Goal: Task Accomplishment & Management: Manage account settings

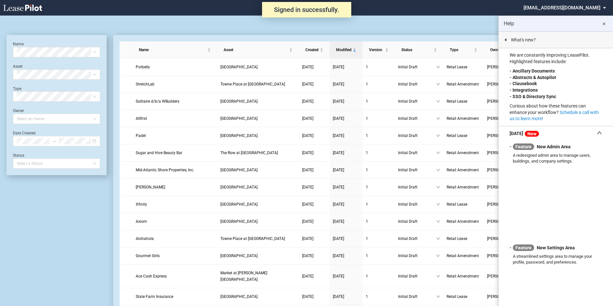
click at [606, 23] on md-icon "close" at bounding box center [604, 24] width 8 height 8
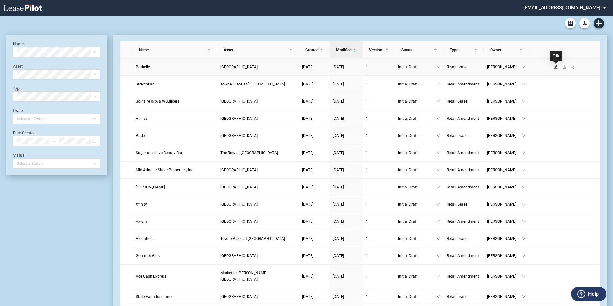
click at [557, 66] on icon "edit" at bounding box center [557, 67] width 4 height 4
click at [557, 70] on td at bounding box center [564, 67] width 71 height 17
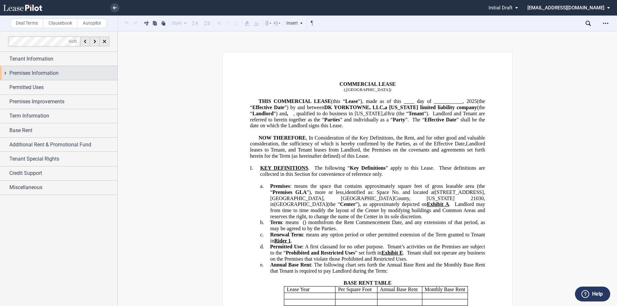
click at [50, 75] on span "Premises Information" at bounding box center [33, 73] width 49 height 8
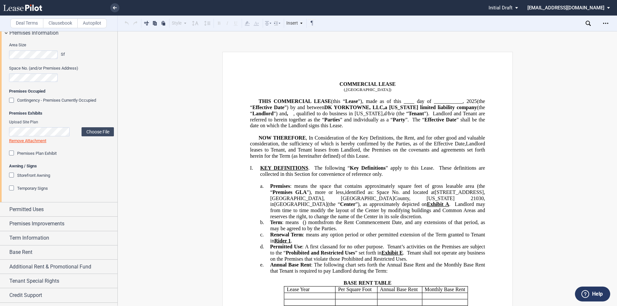
scroll to position [51, 0]
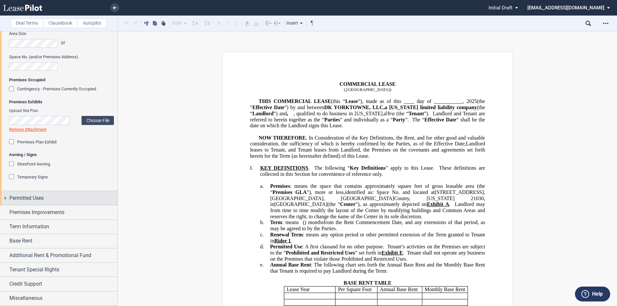
click at [37, 196] on span "Permitted Uses" at bounding box center [26, 198] width 34 height 8
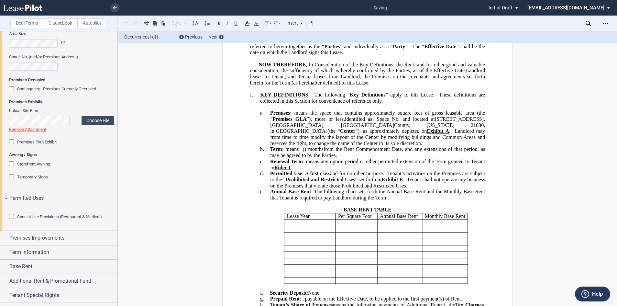
scroll to position [110, 0]
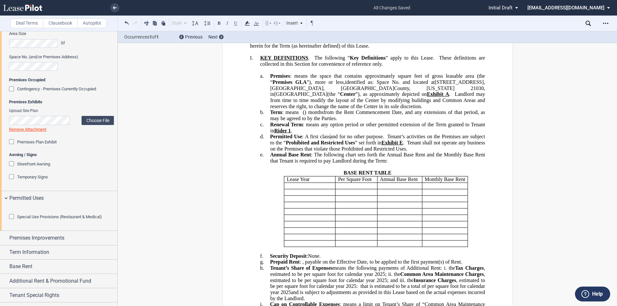
click at [327, 139] on span ": A first class" at bounding box center [316, 137] width 28 height 6
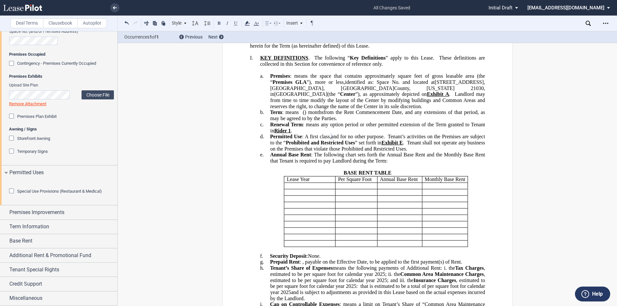
scroll to position [113, 0]
click at [54, 214] on span "Premises Improvements" at bounding box center [36, 212] width 55 height 8
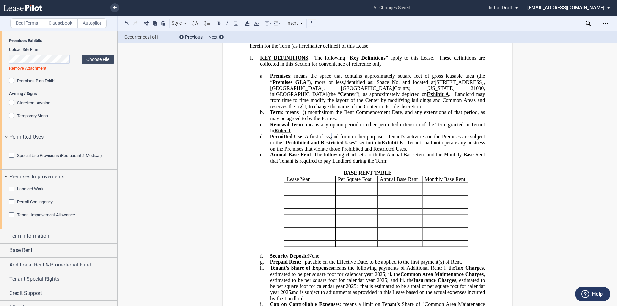
click at [12, 193] on div "Landlord Work" at bounding box center [12, 189] width 6 height 6
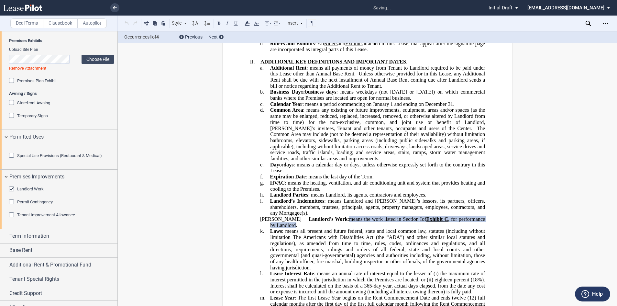
scroll to position [731, 0]
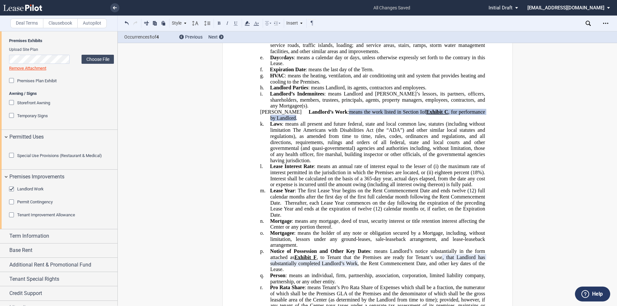
click at [12, 219] on div "Tenant Improvement Allowance" at bounding box center [12, 215] width 6 height 6
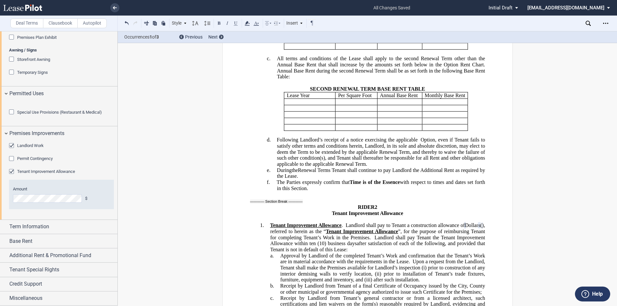
scroll to position [177, 0]
click at [31, 230] on span "Term Information" at bounding box center [29, 226] width 40 height 8
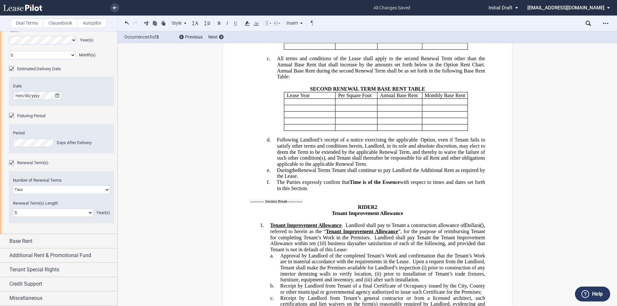
scroll to position [399, 0]
click at [26, 243] on span "Base Rent" at bounding box center [20, 241] width 23 height 8
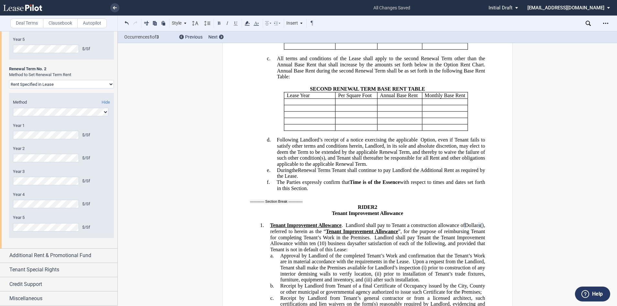
scroll to position [1054, 0]
click at [30, 283] on span "Credit Support" at bounding box center [25, 284] width 33 height 8
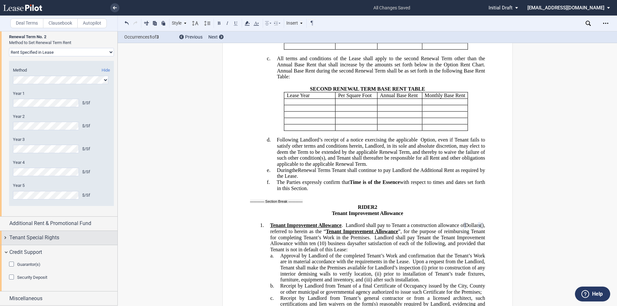
click at [49, 241] on span "Tenant Special Rights" at bounding box center [34, 237] width 50 height 8
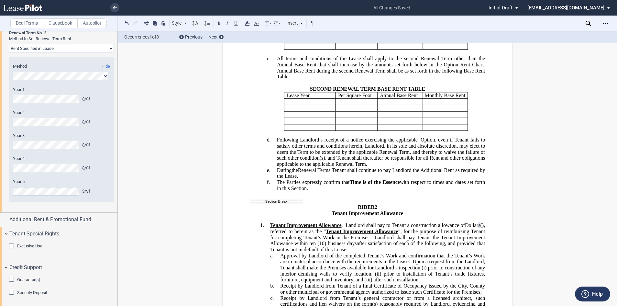
click at [9, 260] on div "Exclusive Use Text for Exclusive Use" at bounding box center [58, 250] width 117 height 19
click at [11, 250] on div "Exclusive Use" at bounding box center [12, 246] width 6 height 6
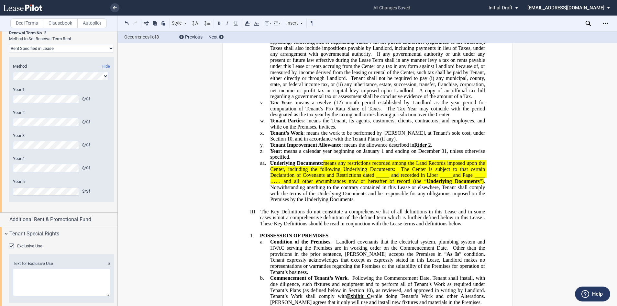
scroll to position [1153, 0]
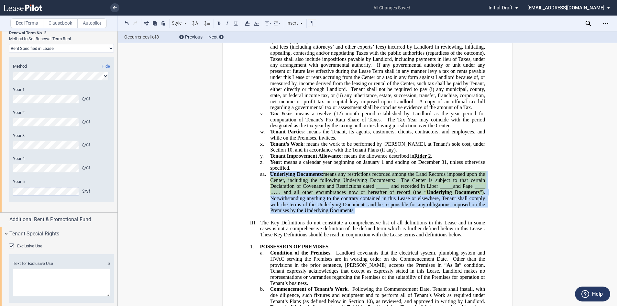
drag, startPoint x: 363, startPoint y: 239, endPoint x: 268, endPoint y: 207, distance: 99.7
click at [270, 207] on p "aa. Underlying Documents : means any restrictions recorded among the Land Recor…" at bounding box center [377, 192] width 215 height 42
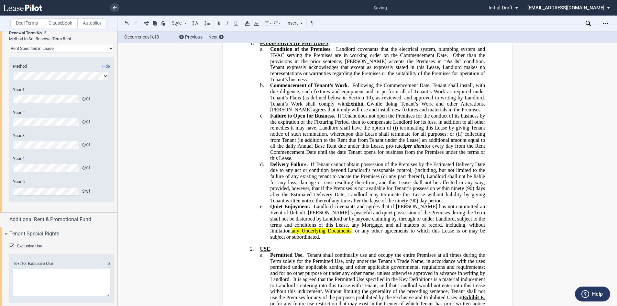
scroll to position [1379, 0]
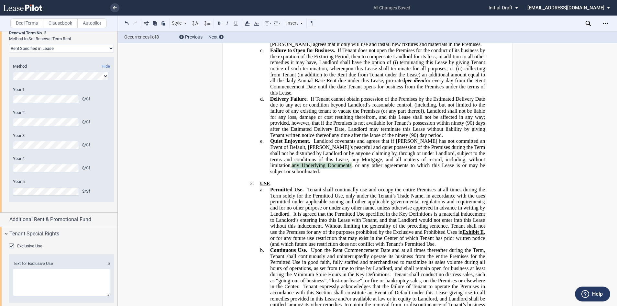
drag, startPoint x: 450, startPoint y: 185, endPoint x: 293, endPoint y: 189, distance: 157.2
click at [293, 174] on span "Quiet Enjoyment. Landlord covenants and agrees that if [PERSON_NAME] has not co…" at bounding box center [378, 156] width 216 height 36
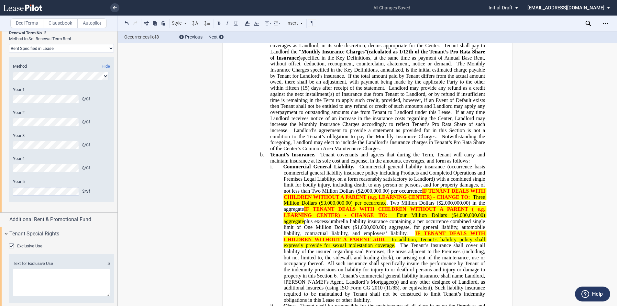
scroll to position [2253, 0]
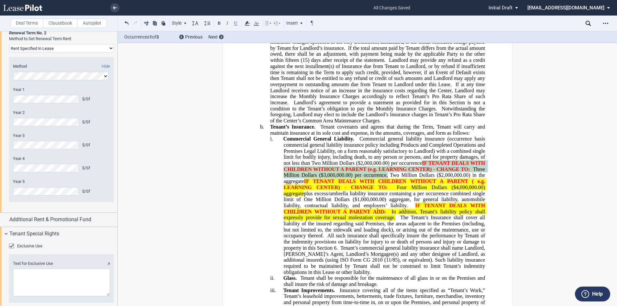
drag, startPoint x: 421, startPoint y: 174, endPoint x: 386, endPoint y: 186, distance: 37.0
click at [386, 186] on span "Commercial General Liability. Commercial general liability insurance (occurrenc…" at bounding box center [384, 205] width 203 height 139
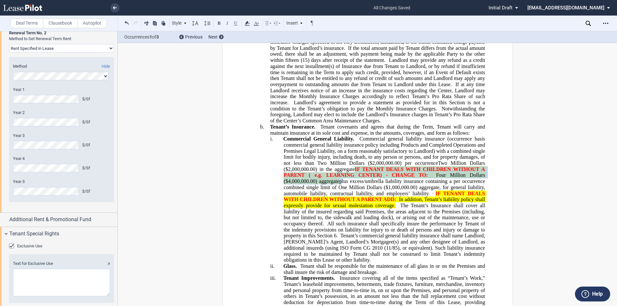
drag, startPoint x: 354, startPoint y: 180, endPoint x: 341, endPoint y: 194, distance: 19.2
click at [341, 194] on span "Commercial General Liability. Commercial general liability insurance (occurrenc…" at bounding box center [384, 199] width 203 height 127
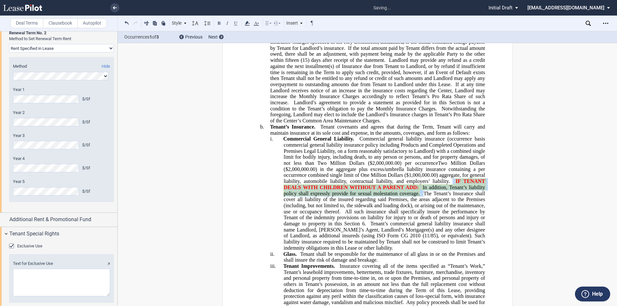
drag, startPoint x: 451, startPoint y: 192, endPoint x: 421, endPoint y: 206, distance: 33.2
click at [421, 206] on span "Commercial General Liability. Commercial general liability insurance (occurrenc…" at bounding box center [384, 193] width 203 height 114
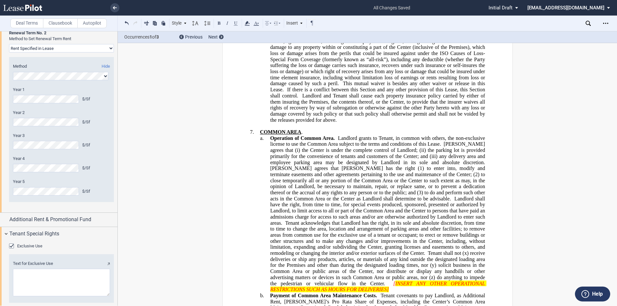
scroll to position [3417, 0]
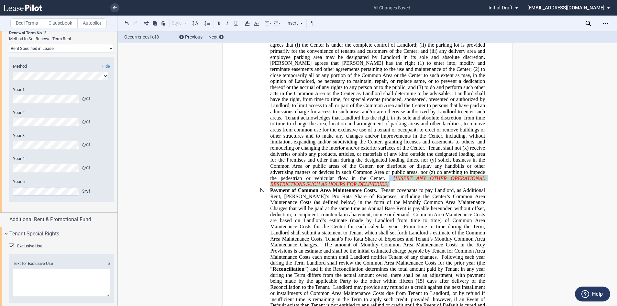
drag, startPoint x: 334, startPoint y: 191, endPoint x: 295, endPoint y: 185, distance: 40.0
click at [295, 185] on p "a. Operation of Common Area. Landlord grants to Tenant, in common with others, …" at bounding box center [377, 108] width 215 height 157
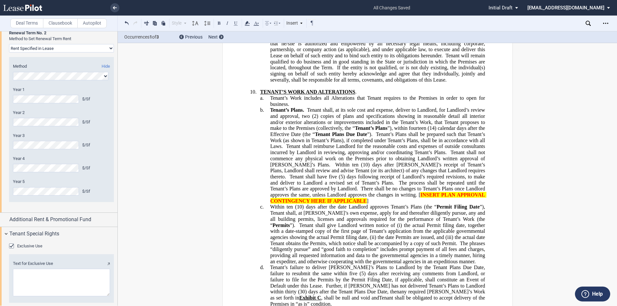
scroll to position [4096, 0]
click at [367, 200] on p "b. Tenant’s Plans. Tenant shall, at its sole cost and expense, deliver to Landl…" at bounding box center [377, 155] width 215 height 97
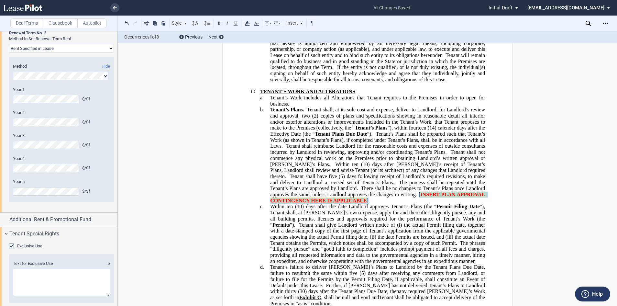
drag, startPoint x: 367, startPoint y: 199, endPoint x: 360, endPoint y: 195, distance: 8.5
click at [360, 195] on p "b. Tenant’s Plans. Tenant shall, at its sole cost and expense, deliver to Landl…" at bounding box center [377, 155] width 215 height 97
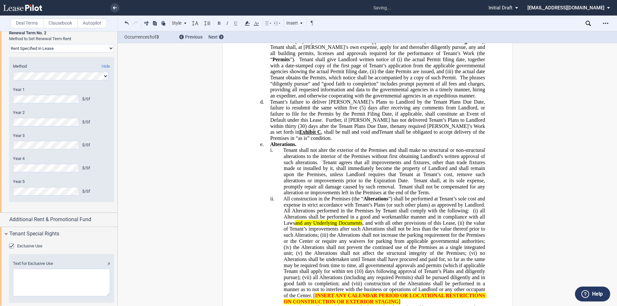
scroll to position [4257, 0]
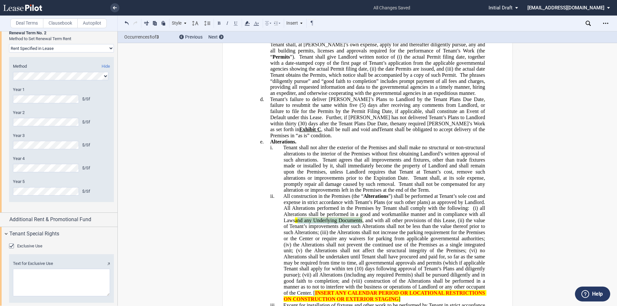
drag, startPoint x: 362, startPoint y: 214, endPoint x: 297, endPoint y: 215, distance: 64.7
click at [362, 217] on span ", and with all other provisions of this Lease, (ii)" at bounding box center [413, 220] width 102 height 6
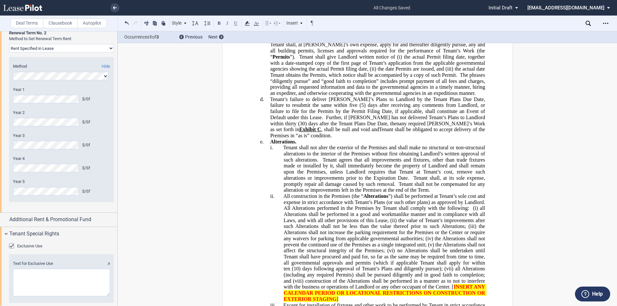
click at [296, 217] on span ", and with all other provisions of this Lease, (ii)" at bounding box center [346, 220] width 102 height 6
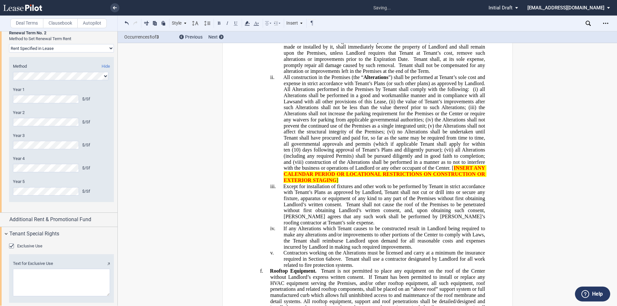
scroll to position [4387, 0]
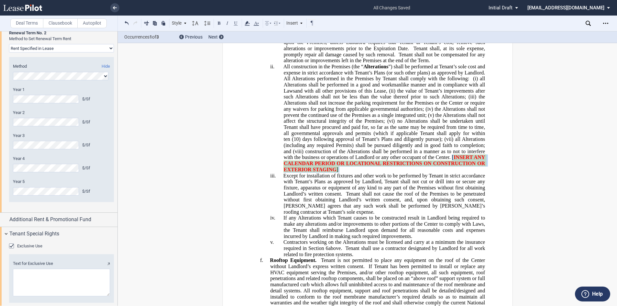
drag, startPoint x: 462, startPoint y: 165, endPoint x: 462, endPoint y: 153, distance: 12.0
click at [462, 153] on p "ii. All construction in the Premises (the “ Alterations ”) shall be performed a…" at bounding box center [383, 118] width 201 height 109
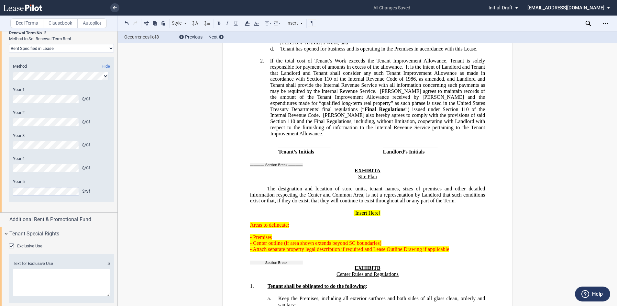
scroll to position [13473, 0]
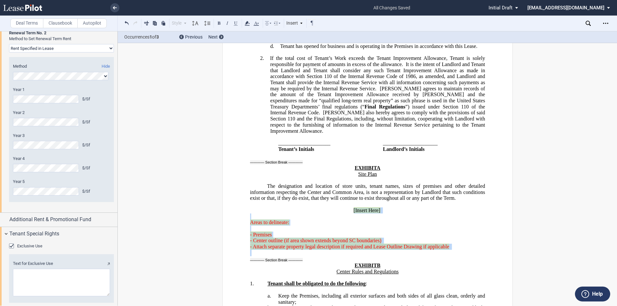
drag, startPoint x: 410, startPoint y: 174, endPoint x: 327, endPoint y: 132, distance: 93.6
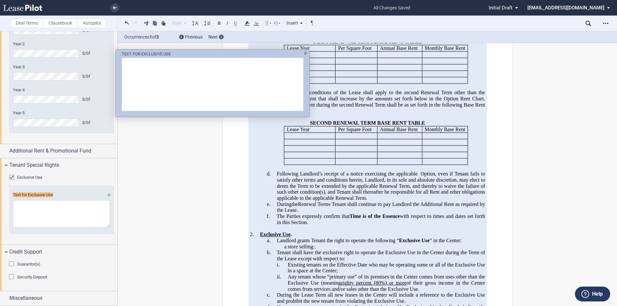
scroll to position [1158, 0]
click at [137, 70] on textarea "TEXT FOR ..." at bounding box center [213, 84] width 182 height 53
click at [130, 64] on textarea "TEXT FOR ..." at bounding box center [213, 84] width 182 height 53
type textarea "quic"
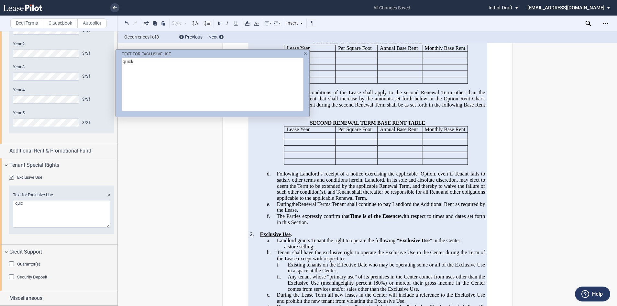
type textarea "quick"
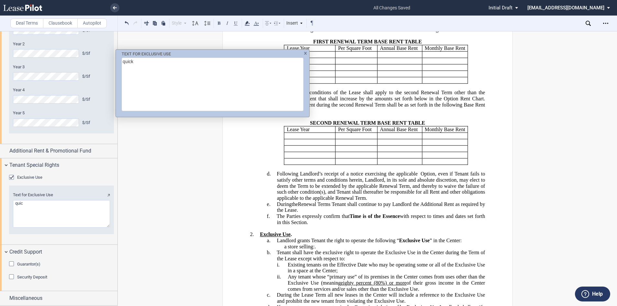
type textarea "quick"
type textarea "quick serv"
type textarea "quick servi"
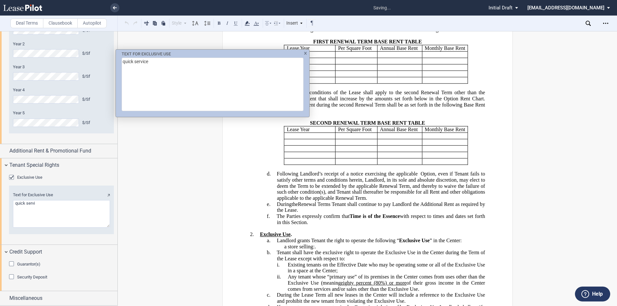
type textarea "quick service"
type textarea "quick service ,"
type textarea "quick service , made t"
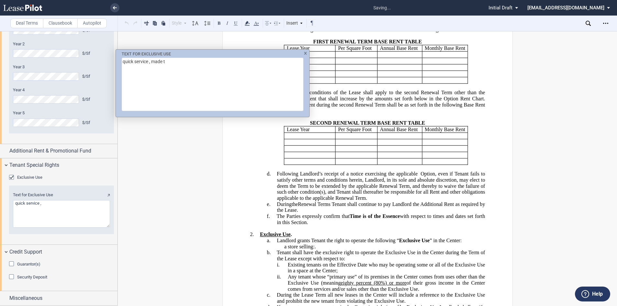
type textarea "quick service , made"
type textarea "quick service , made to"
type textarea "quick service , made to or"
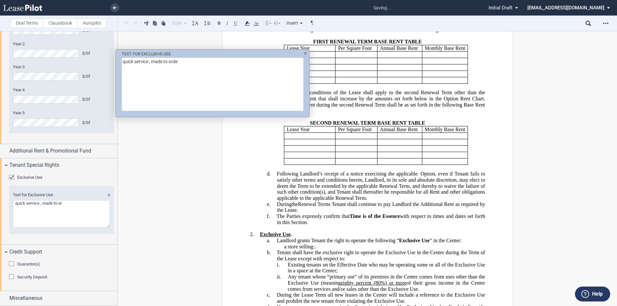
type textarea "quick service , made to order"
type textarea "quick service , made to order,"
type textarea "quick service , made to order, s"
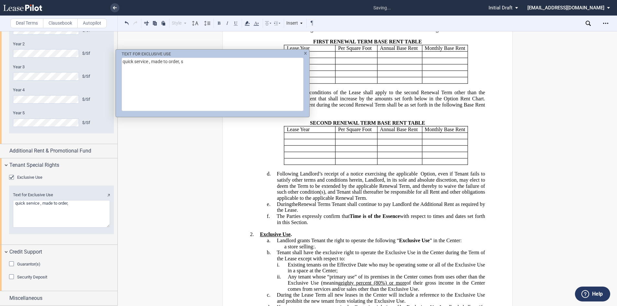
type textarea "quick service , made to order, s"
type textarea "quick service , made to order, su"
type textarea "quick service , made to order, sub"
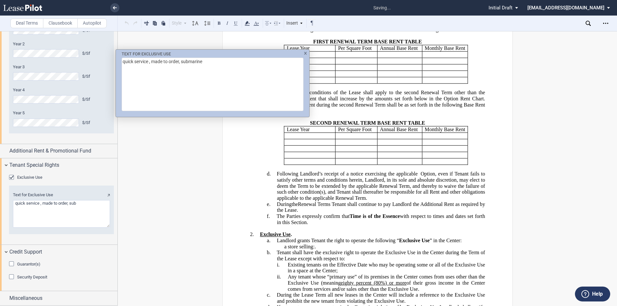
type textarea "quick service , made to order, submarine"
type textarea "quick service , made to order, submarine sty"
type textarea "quick service , made to order, submarine style"
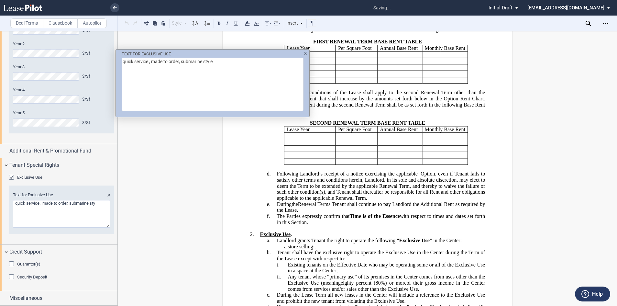
type textarea "quick service , made to order, submarine style"
type textarea "quick service , made to order, submarine style,"
type textarea "quick service , made to order, submarine style, san"
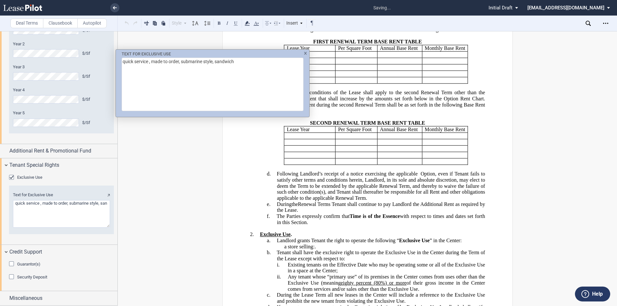
type textarea "quick service , made to order, submarine style, sandwich"
type textarea "quick service , made to order, submarine style, sandwich r"
type textarea "quick service , made to order, submarine style, sandwich restaut"
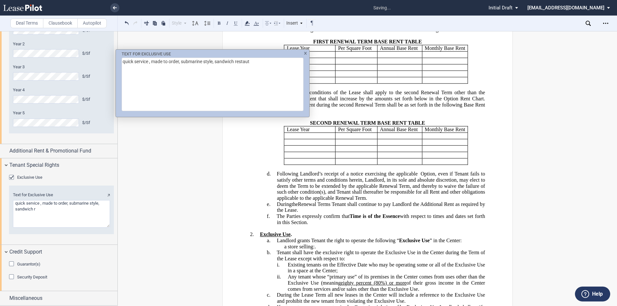
type textarea "quick service , made to order, submarine style, sandwich restaut"
type textarea "quick service , made to order, submarine style, sandwich rest"
type textarea "quick service , made to order, submarine style, sandwich resta"
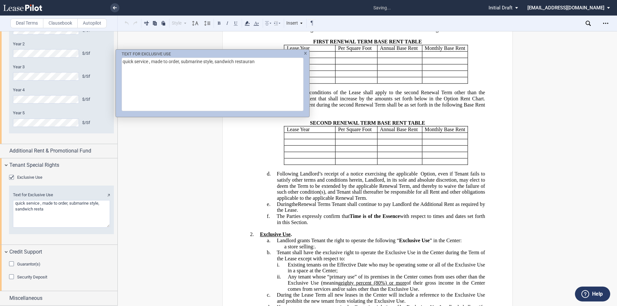
type textarea "quick service , made to order, submarine style, sandwich restaurant"
type textarea "quick service , made to order, submarine style, sandwich restaurant,"
type textarea "quick service , made to order, submarine style, sandwich restaurant, exclusive"
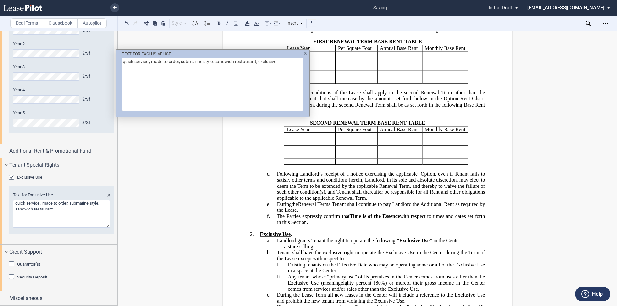
type textarea "quick service , made to order, submarine style, sandwich restaurant, exclusive"
type textarea "quick service , made to order, submarine style, sandwich restaurant, exclusive …"
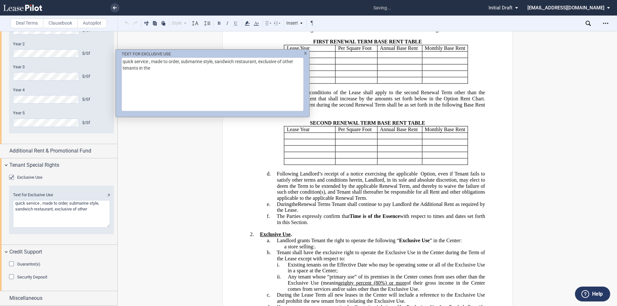
type textarea "quick service , made to order, submarine style, sandwich restaurant, exclusive …"
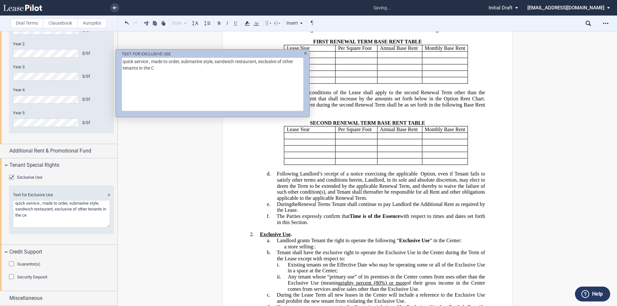
type textarea "quick service , made to order, submarine style, sandwich restaurant, exclusive …"
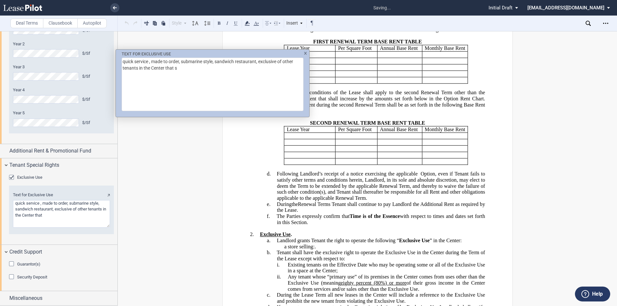
type textarea "quick service , made to order, submarine style, sandwich restaurant, exclusive …"
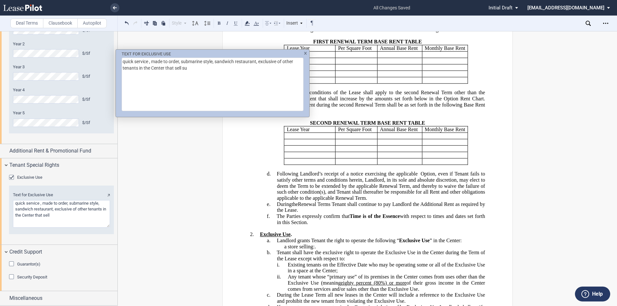
type textarea "quick service , made to order, submarine style, sandwich restaurant, exclusive …"
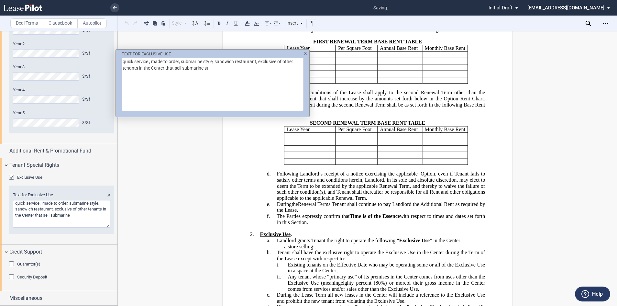
type textarea "quick service , made to order, submarine style, sandwich restaurant, exclusive …"
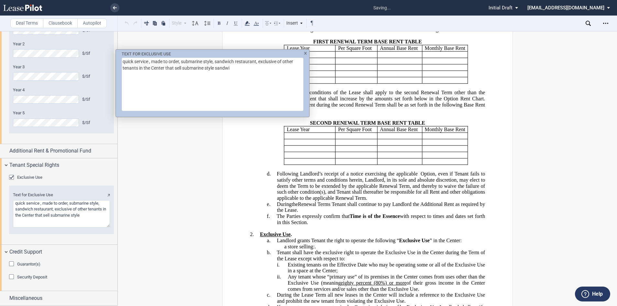
type textarea "quick service , made to order, submarine style, sandwich restaurant, exclusive …"
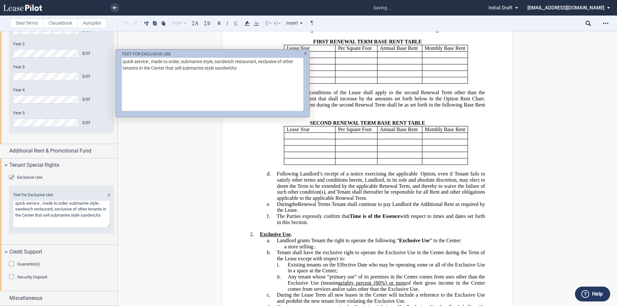
type textarea "quick service , made to order, submarine style, sandwich restaurant, exclusive …"
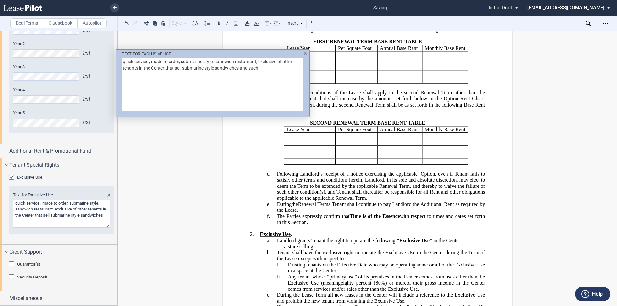
type textarea "quick service , made to order, submarine style, sandwich restaurant, exclusive …"
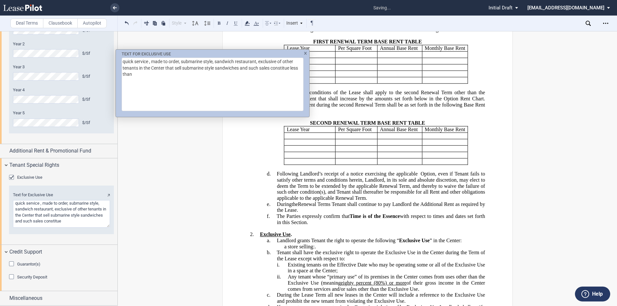
type textarea "quick service , made to order, submarine style, sandwich restaurant, exclusive …"
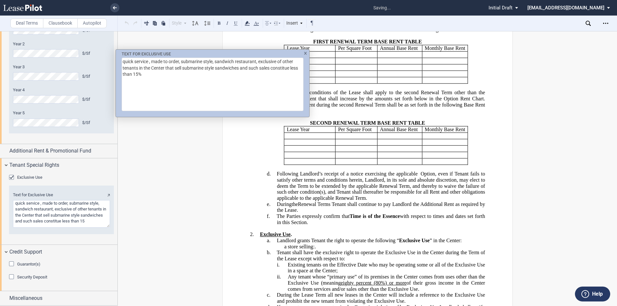
type textarea "quick service , made to order, submarine style, sandwich restaurant, exclusive …"
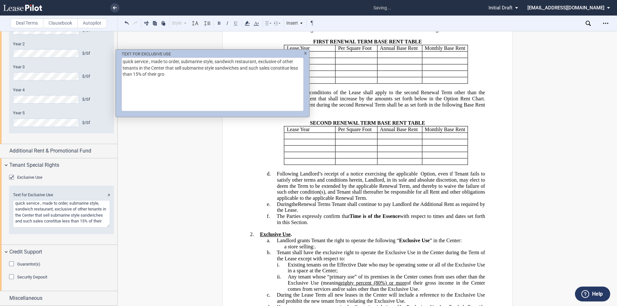
type textarea "quick service , made to order, submarine style, sandwich restaurant, exclusive …"
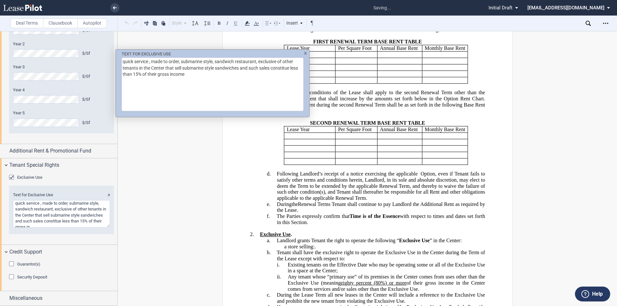
type textarea "quick service , made to order, submarine style, sandwich restaurant, exclusive …"
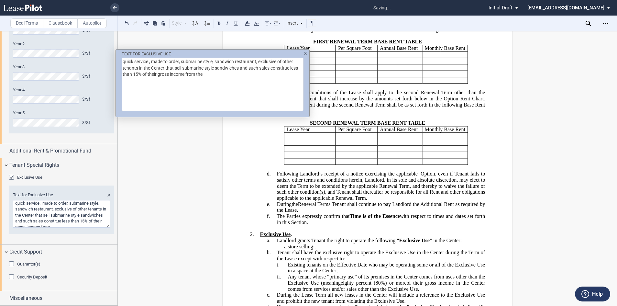
type textarea "quick service , made to order, submarine style, sandwich restaurant, exclusive …"
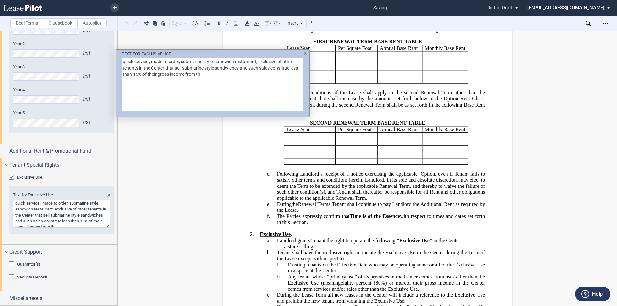
type textarea "quick service , made to order, submarine style, sandwich restaurant, exclusive …"
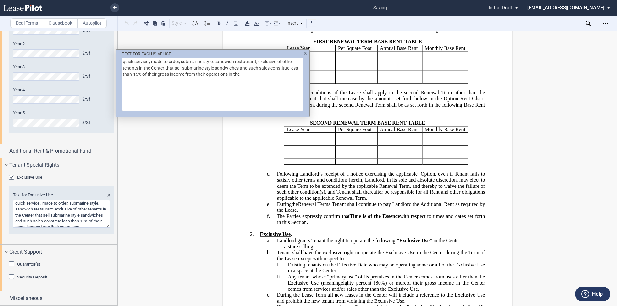
type textarea "quick service , made to order, submarine style, sandwich restaurant, exclusive …"
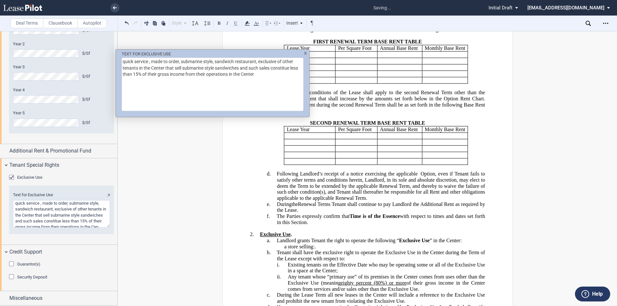
type textarea "quick service , made to order, submarine style, sandwich restaurant, exclusive …"
click at [447, 174] on div "TEXT FOR EXCLUSIVE USE quick service , made to order, submarine style, sandwich…" at bounding box center [308, 153] width 617 height 306
click at [257, 60] on textarea "quick service , made to order, submarine style, sandwich restaurant, exclusive …" at bounding box center [213, 84] width 182 height 53
type textarea "quick service , made to order, submarine style, sandwich restaurant.exclusive o…"
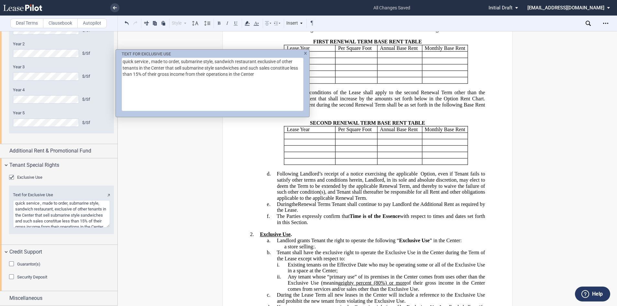
type textarea "quick service , made to order, submarine style, sandwich restaurant.exclusive o…"
type textarea "quick service , made to order, submarine style, sandwich restaurant. This exclu…"
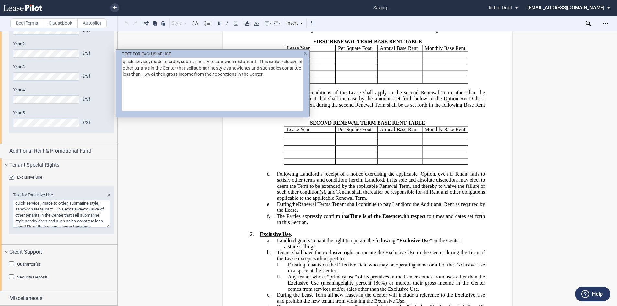
type textarea "quick service , made to order, submarine style, sandwich restaurant. This excle…"
type textarea "quick service , made to order, submarine style, sandwich restaurant. This excex…"
type textarea "quick service , made to order, submarine style, sandwich restaurant. This exclu…"
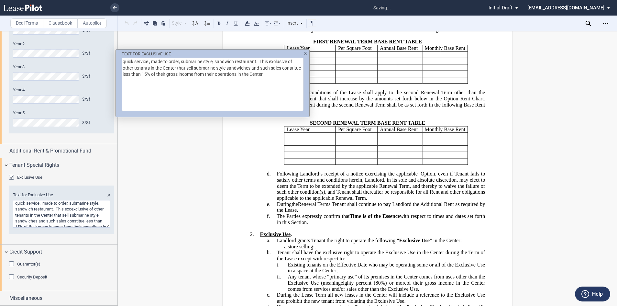
type textarea "quick service , made to order, submarine style, sandwich restaurant. This exclu…"
type textarea "quick service , made to order, submarine style, sandwich restaurant. This Eexcl…"
type textarea "quick service , made to order, submarine style, sandwich restaurant. This Ecexc…"
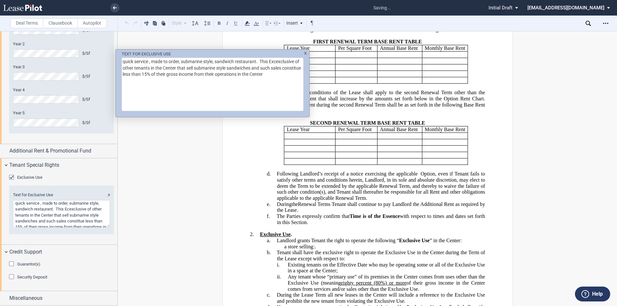
type textarea "quick service , made to order, submarine style, sandwich restaurant. This Excle…"
type textarea "quick service , made to order, submarine style, sandwich restaurant. This Exclu…"
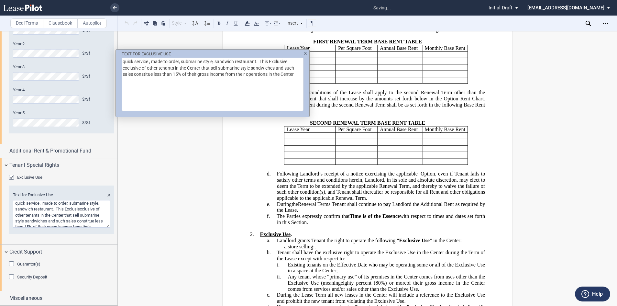
type textarea "quick service , made to order, submarine style, sandwich restaurant. This Exclu…"
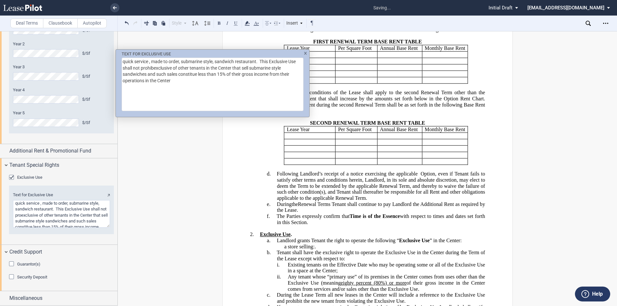
type textarea "quick service , made to order, submarine style, sandwich restaurant. This Exclu…"
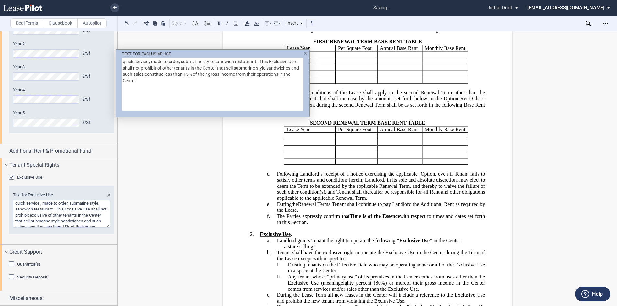
type textarea "quick service , made to order, submarine style, sandwich restaurant. This Exclu…"
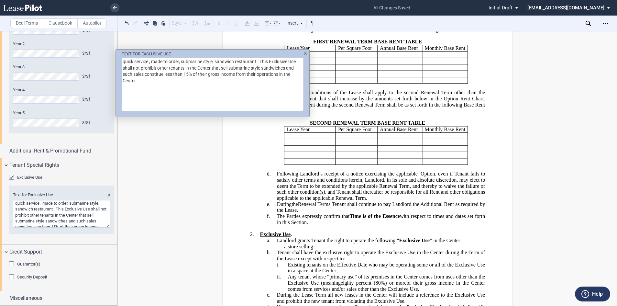
drag, startPoint x: 220, startPoint y: 67, endPoint x: 212, endPoint y: 65, distance: 7.9
click at [212, 65] on textarea "quick service , made to order, submarine style, sandwich restaurant. This Exclu…" at bounding box center [213, 84] width 182 height 53
type textarea "quick service , made to order, submarine style, sandwich restaurant. This Exclu…"
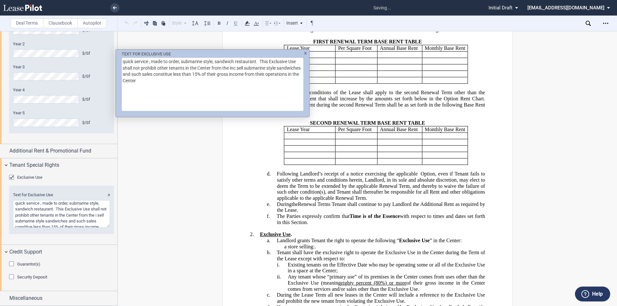
type textarea "quick service , made to order, submarine style, sandwich restaurant. This Exclu…"
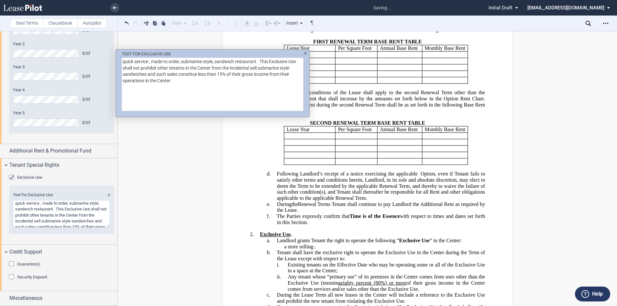
drag, startPoint x: 257, startPoint y: 65, endPoint x: 254, endPoint y: 65, distance: 3.3
click at [254, 65] on textarea "quick service , made to order, submarine style, sandwich restaurant. This Exclu…" at bounding box center [213, 84] width 182 height 53
type textarea "quick service , made to order, submarine style, sandwich restauraal submarine s…"
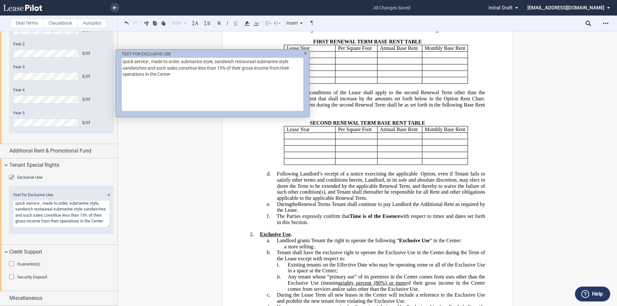
click at [124, 21] on div "TEXT FOR EXCLUSIVE USE quick service , made to order, submarine style, sandwich…" at bounding box center [308, 153] width 617 height 306
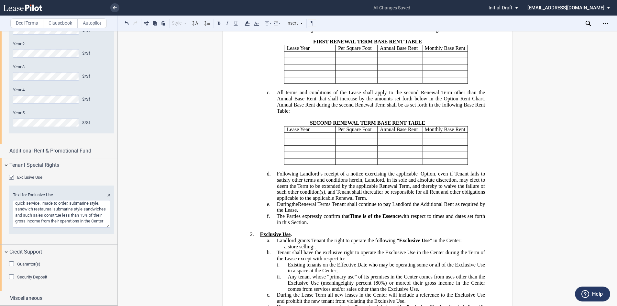
click at [124, 21] on button at bounding box center [127, 23] width 8 height 8
click at [124, 21] on div "Style 1. Section a. Subsection i. Subsection Normal Normal 8pt 9pt 10pt 10.5pt …" at bounding box center [219, 23] width 193 height 8
click at [405, 237] on span "Exclusive Use" at bounding box center [414, 240] width 30 height 6
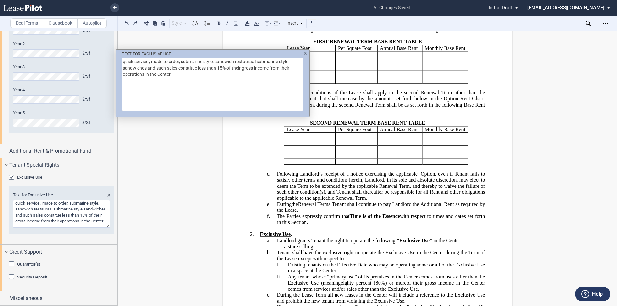
click at [147, 66] on textarea "quick service , made to order, submarine style, sandwich restauraal submarine s…" at bounding box center [213, 84] width 182 height 53
type textarea "quick service , made to order, submarine style, sandwich restauraal submarine s…"
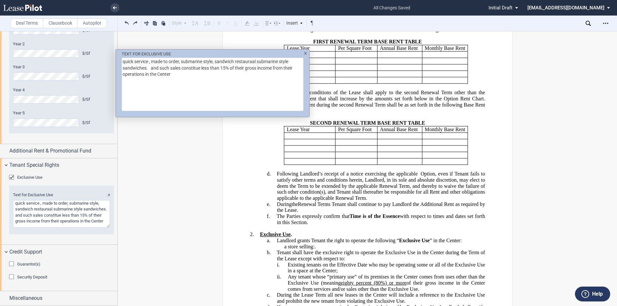
drag, startPoint x: 256, startPoint y: 61, endPoint x: 253, endPoint y: 61, distance: 3.9
click at [253, 61] on textarea "quick service , made to order, submarine style, sandwich restauraal submarine s…" at bounding box center [213, 84] width 182 height 53
type textarea "quick service , made to order, submarine style, sandwich restauraal submarine s…"
click at [124, 21] on div "TEXT FOR EXCLUSIVE USE quick service , made to order, submarine style, sandwich…" at bounding box center [308, 153] width 617 height 306
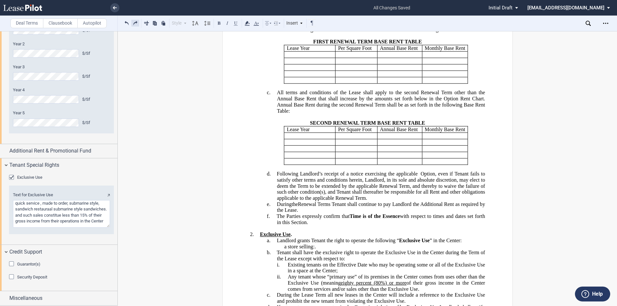
click at [134, 23] on button at bounding box center [135, 23] width 8 height 8
click at [128, 23] on button at bounding box center [127, 23] width 8 height 8
click at [408, 225] on div "!!SET_LEVEL_0!! !!RenewalTerm_level1!! 2. Exclusive Use . !!SET_LEVEL_1!! !!Ren…" at bounding box center [367, 294] width 235 height 139
click at [406, 237] on span "Exclusive Use" at bounding box center [414, 240] width 30 height 6
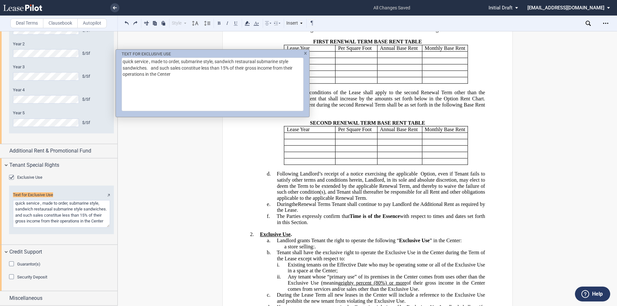
click at [149, 61] on textarea "quick service , made to order, submarine style, sandwich restauraal submarine s…" at bounding box center [213, 84] width 182 height 53
type textarea "quick service, made to order, submarine style, sandwich restauraal submarine st…"
drag, startPoint x: 256, startPoint y: 60, endPoint x: 218, endPoint y: 60, distance: 37.8
click at [219, 60] on textarea "quick service, made to order, submarine style, sandwich restauraal submarine st…" at bounding box center [213, 84] width 182 height 53
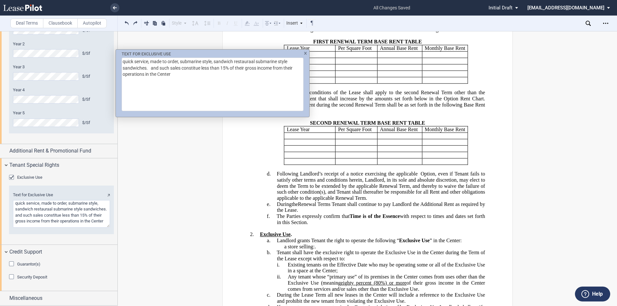
type textarea "quick service, made to order, submarine style, sasubmarine style sandwiches. an…"
drag, startPoint x: 253, startPoint y: 60, endPoint x: 215, endPoint y: 60, distance: 37.8
click at [215, 60] on textarea "quick service, made to order, submarine style, sasubmarine style sandwiches. an…" at bounding box center [213, 84] width 182 height 53
type textarea "quick service, made to order, submarine style, sandwiches. and such sales const…"
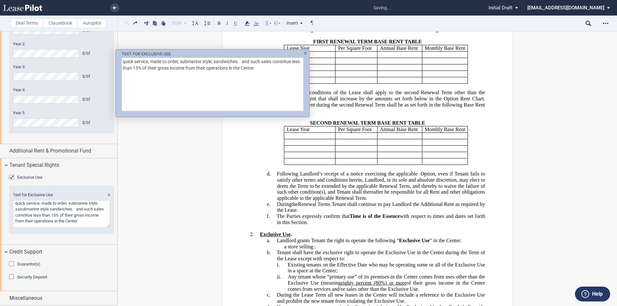
type textarea "quick service, made to order, submarine style, sandwiches. and such sales const…"
type textarea "quick service, made to order, submarine stylesandwiches. and such sales constit…"
type textarea "quick service, made to order, submarine style sandwiches. and such sales consti…"
click at [243, 61] on textarea "quick service, made to order, submarine style sandwiches. and such sales consti…" at bounding box center [213, 84] width 182 height 53
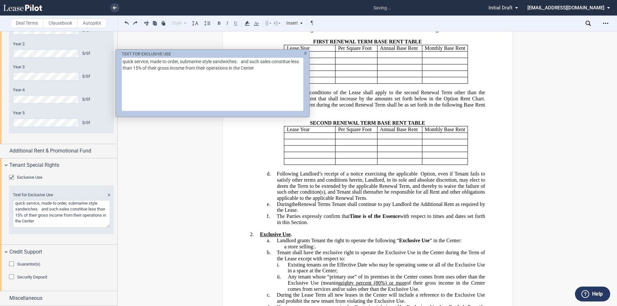
click at [123, 60] on textarea "quick service, made to order, submarine style sandwiches. and such sales consti…" at bounding box center [213, 84] width 182 height 53
click at [240, 61] on textarea "“quick service, made to order, submarine style sandwiches. and such sales const…" at bounding box center [213, 84] width 182 height 53
click at [239, 61] on textarea "“quick service, made to order, submarine style sandwiches. and such sales const…" at bounding box center [213, 84] width 182 height 53
click at [246, 60] on textarea "“quick service, made to order, submarine style sandwiches”. and such sales cons…" at bounding box center [213, 84] width 182 height 53
click at [255, 61] on textarea "“quick service, made to order, submarine style sandwiches”. This Exclusive Use …" at bounding box center [213, 84] width 182 height 53
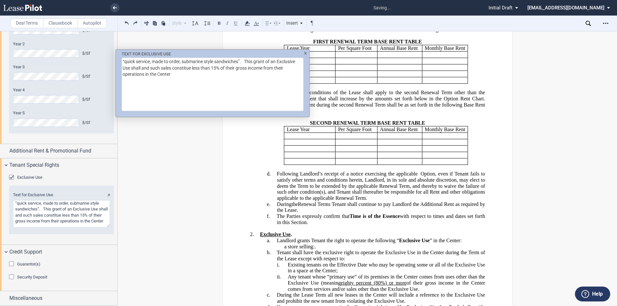
click at [132, 67] on textarea "“quick service, made to order, submarine style sandwiches”. This grant of an Ex…" at bounding box center [213, 84] width 182 height 53
click at [169, 67] on textarea "“quick service, made to order, submarine style sandwiches”. This grant of an Ex…" at bounding box center [213, 84] width 182 height 53
click at [217, 74] on textarea "“quick service, made to order, submarine style sandwiches”. This grant of an Ex…" at bounding box center [213, 84] width 182 height 53
drag, startPoint x: 265, startPoint y: 73, endPoint x: 261, endPoint y: 71, distance: 5.2
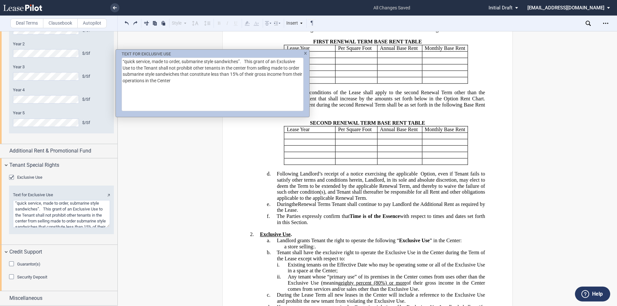
click at [261, 71] on textarea "“quick service, made to order, submarine style sandwiches”. This grant of an Ex…" at bounding box center [213, 84] width 182 height 53
click at [491, 83] on div "TEXT FOR EXCLUSIVE USE “quick service, made to order, submarine style sandwiche…" at bounding box center [308, 153] width 617 height 306
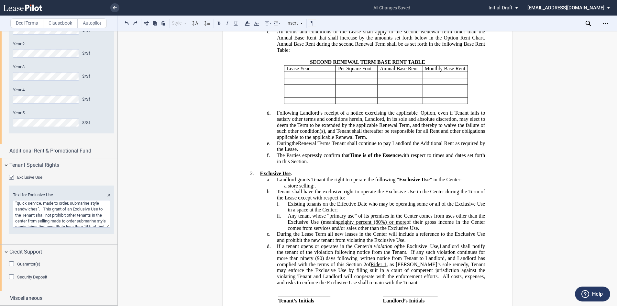
scroll to position [13053, 0]
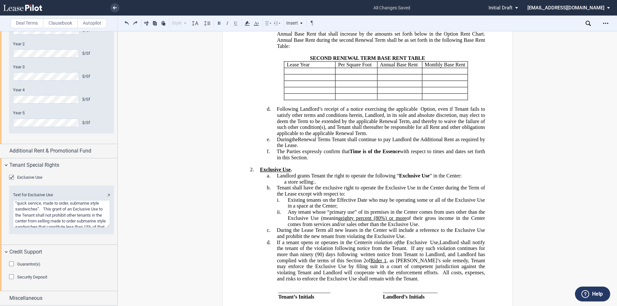
click at [262, 245] on div "!!SET_LEVEL_0!! !!RenewalTerm_level1!! 2. Exclusive Use . !!SET_LEVEL_1!! !!Ren…" at bounding box center [367, 229] width 235 height 139
click at [460, 294] on p "Landlord’s Initials" at bounding box center [433, 297] width 100 height 6
click at [270, 266] on div "!!SET_LEVEL_0!! !!RenewalTerm_level1!! 2. Exclusive Use . !!SET_LEVEL_1!! !!Ren…" at bounding box center [367, 250] width 235 height 181
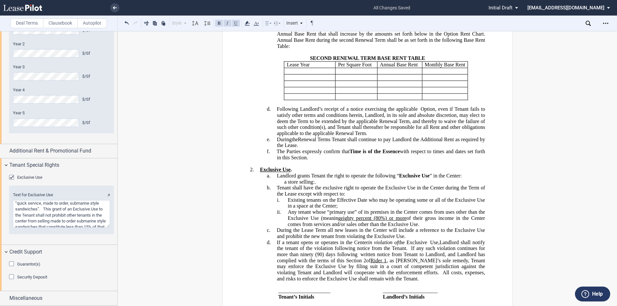
click at [331, 287] on p "____________________" at bounding box center [328, 290] width 100 height 6
click at [126, 23] on button at bounding box center [127, 23] width 8 height 8
click at [264, 270] on div "!!SET_LEVEL_0!! !!RenewalTerm_level1!! 2. Exclusive Use . !!SET_LEVEL_1!! !!Ren…" at bounding box center [367, 250] width 235 height 181
click at [257, 269] on div "!!SET_LEVEL_0!! !!RenewalTerm_level1!! 2. Exclusive Use . !!SET_LEVEL_1!! !!Ren…" at bounding box center [367, 250] width 235 height 181
click at [256, 267] on div "!!SET_LEVEL_0!! !!RenewalTerm_level1!! 2. Exclusive Use . !!SET_LEVEL_1!! !!Ren…" at bounding box center [367, 250] width 235 height 181
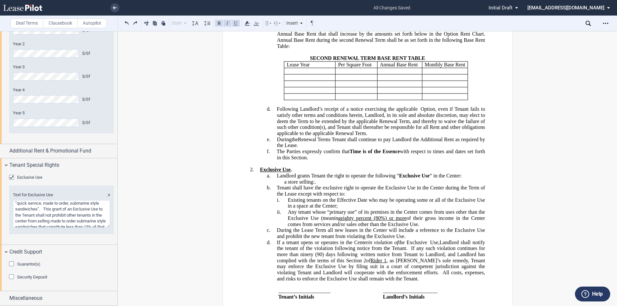
click at [260, 265] on div "!!SET_LEVEL_0!! !!RenewalTerm_level1!! 2. Exclusive Use . !!SET_LEVEL_1!! !!Ren…" at bounding box center [367, 250] width 235 height 181
click at [457, 299] on p "﻿" at bounding box center [433, 302] width 100 height 6
click at [267, 25] on use at bounding box center [268, 23] width 6 height 4
click at [271, 36] on icon at bounding box center [271, 34] width 8 height 8
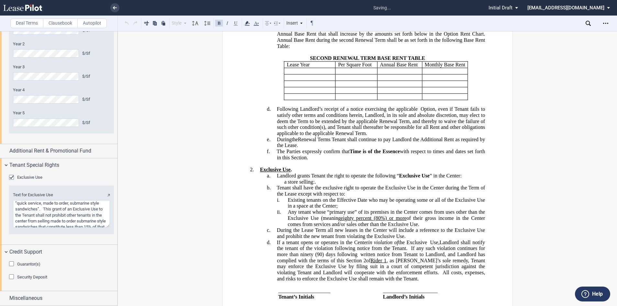
click at [250, 273] on div "!!SET_LEVEL_0!! !!RenewalTerm_level1!! 2. Exclusive Use . !!SET_LEVEL_1!! !!Ren…" at bounding box center [367, 250] width 235 height 181
click at [440, 294] on p "Landlord’s Initials" at bounding box center [433, 297] width 100 height 6
drag, startPoint x: 445, startPoint y: 279, endPoint x: 377, endPoint y: 287, distance: 68.7
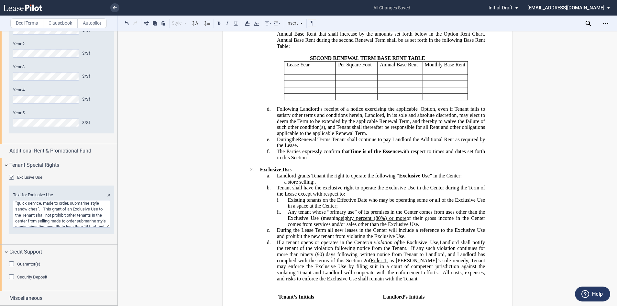
drag, startPoint x: 438, startPoint y: 283, endPoint x: 387, endPoint y: 262, distance: 55.2
drag, startPoint x: 387, startPoint y: 262, endPoint x: 439, endPoint y: 278, distance: 54.4
click at [245, 25] on icon at bounding box center [247, 23] width 8 height 8
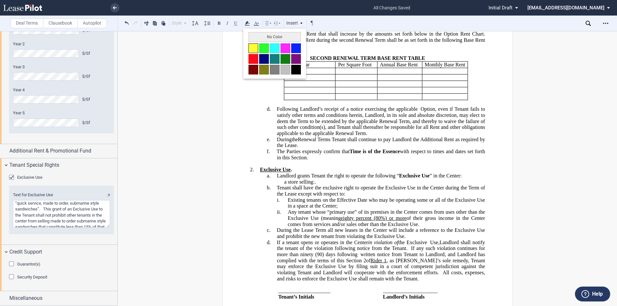
click at [253, 45] on button at bounding box center [253, 48] width 10 height 10
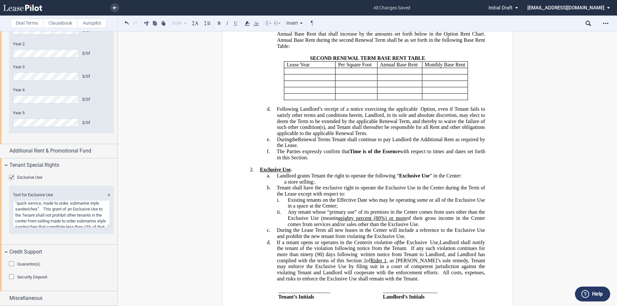
click at [422, 287] on span "_____________________" at bounding box center [410, 290] width 55 height 6
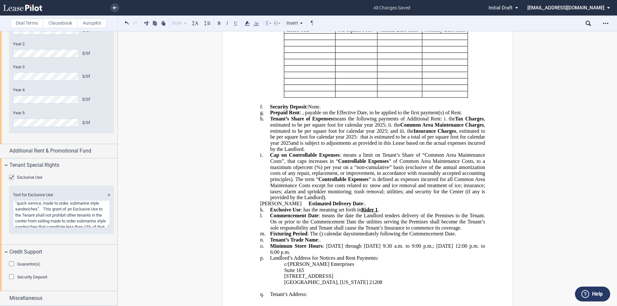
scroll to position [291, 0]
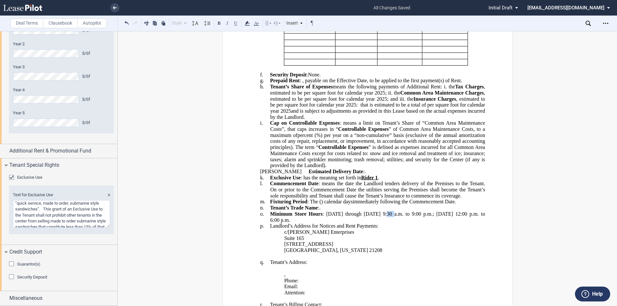
drag, startPoint x: 393, startPoint y: 243, endPoint x: 383, endPoint y: 242, distance: 10.1
click at [383, 222] on span "Minimum Store Hours : [DATE] through [DATE] 9:30 a.m. to 9:00 p.m.; [DATE] 12:0…" at bounding box center [378, 217] width 216 height 12
click at [415, 217] on span "a.m. to 9:00" at bounding box center [407, 214] width 27 height 6
drag, startPoint x: 433, startPoint y: 243, endPoint x: 288, endPoint y: 251, distance: 145.4
click at [288, 222] on span "Minimum Store Hours : [DATE] through [DATE] ﻿11:00 a.m. to 7:00 p.m.; [DATE] 12…" at bounding box center [378, 217] width 216 height 12
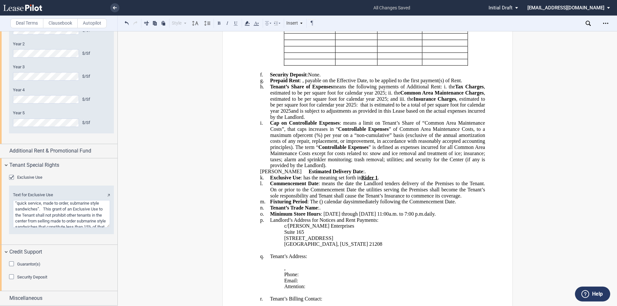
click at [427, 217] on span "p.m.daily." at bounding box center [425, 214] width 21 height 6
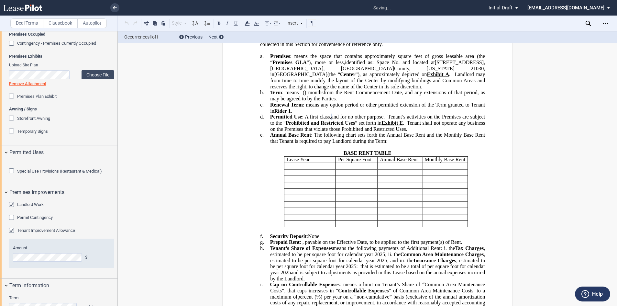
scroll to position [113, 0]
